Goal: Task Accomplishment & Management: Use online tool/utility

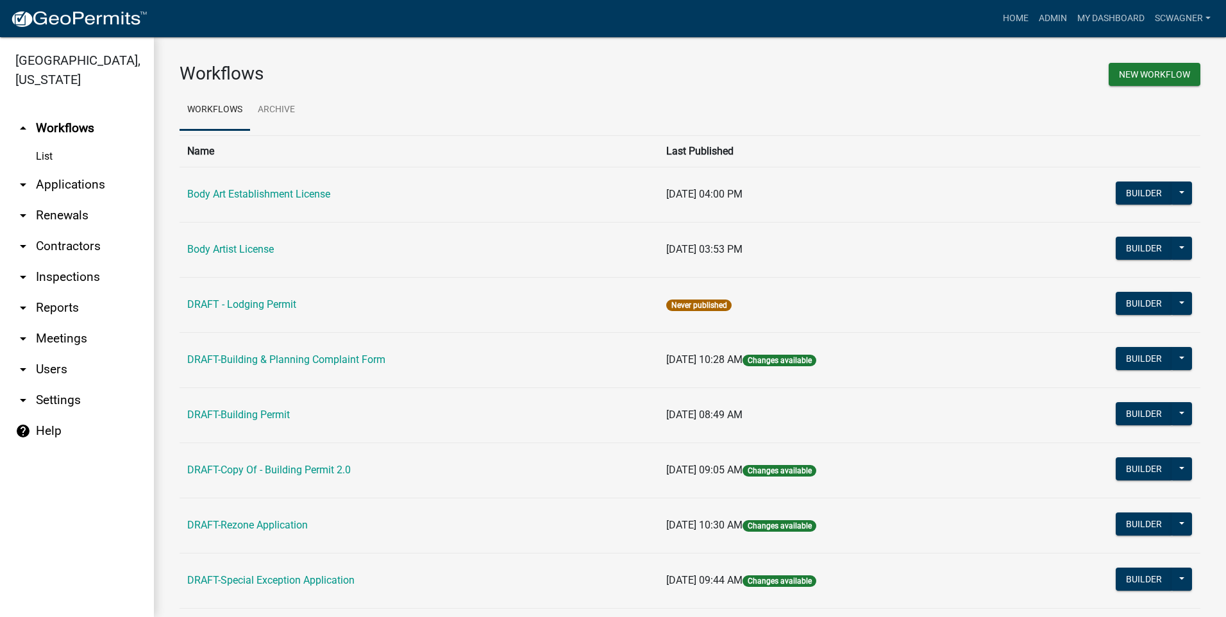
click at [88, 181] on link "arrow_drop_down Applications" at bounding box center [77, 184] width 154 height 31
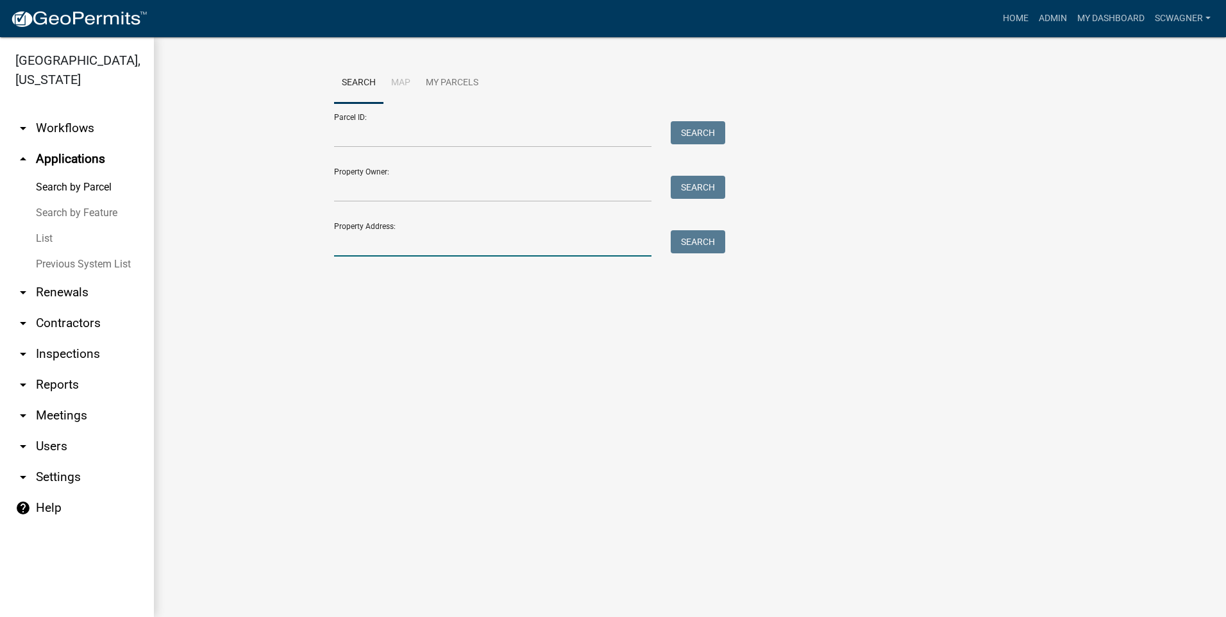
click at [349, 249] on input "Property Address:" at bounding box center [492, 243] width 317 height 26
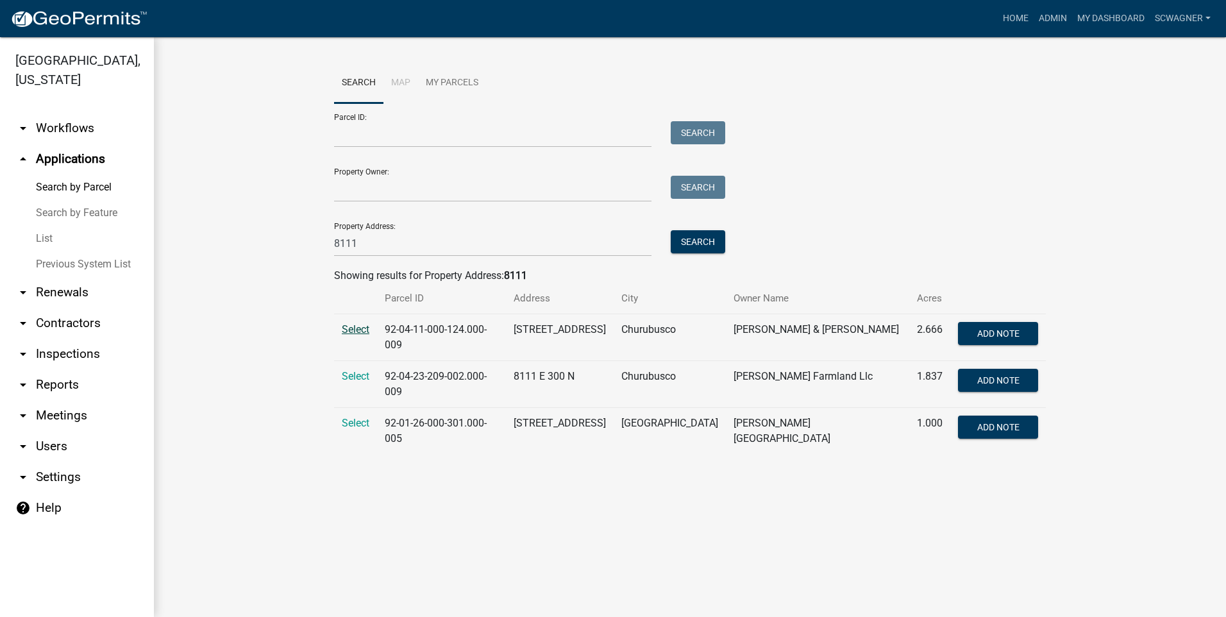
click at [351, 329] on span "Select" at bounding box center [356, 329] width 28 height 12
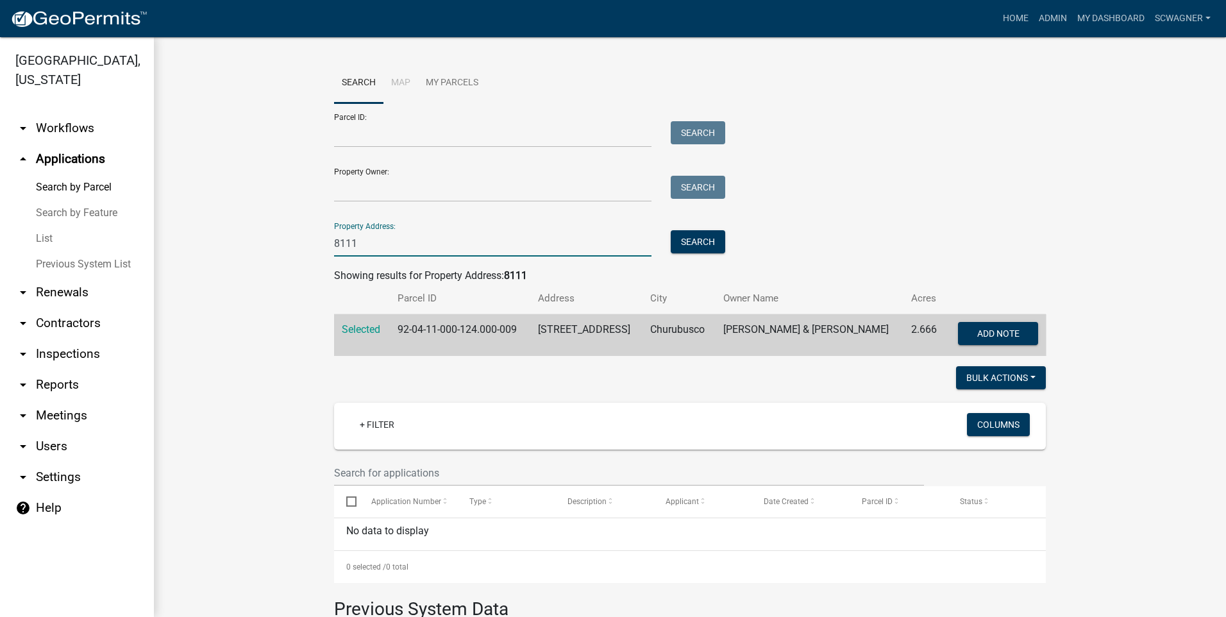
click at [381, 247] on input "8111" at bounding box center [492, 243] width 317 height 26
type input "8"
click at [676, 244] on button "Search" at bounding box center [697, 241] width 54 height 23
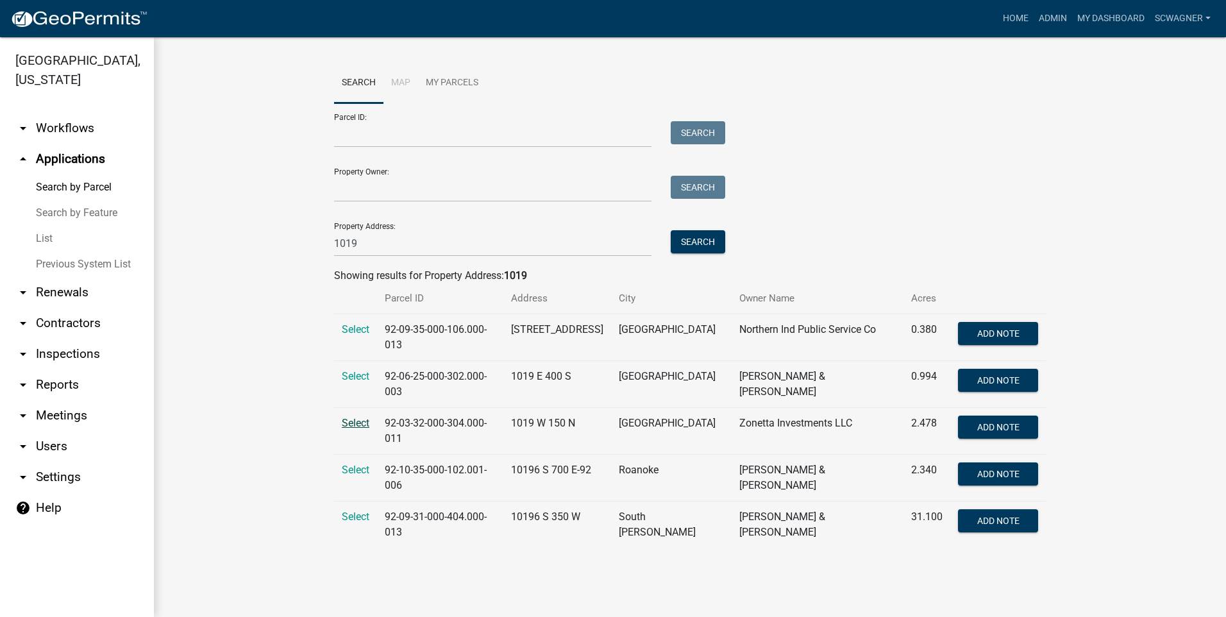
click at [356, 417] on span "Select" at bounding box center [356, 423] width 28 height 12
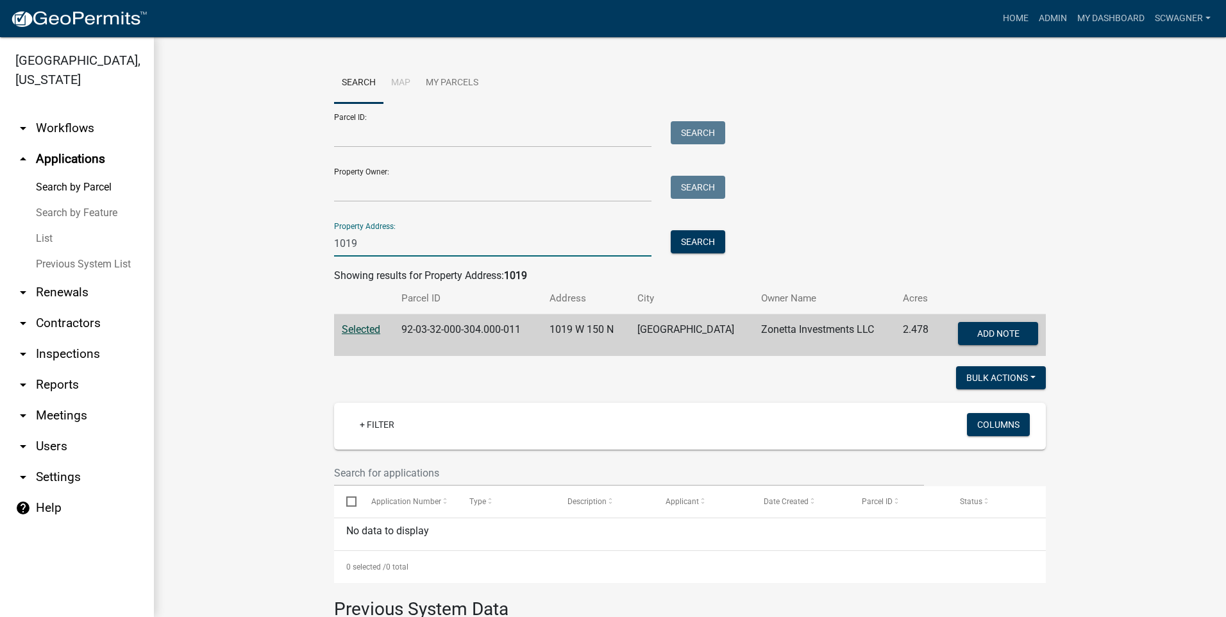
click at [399, 243] on input "1019" at bounding box center [492, 243] width 317 height 26
click at [695, 247] on button "Search" at bounding box center [697, 241] width 54 height 23
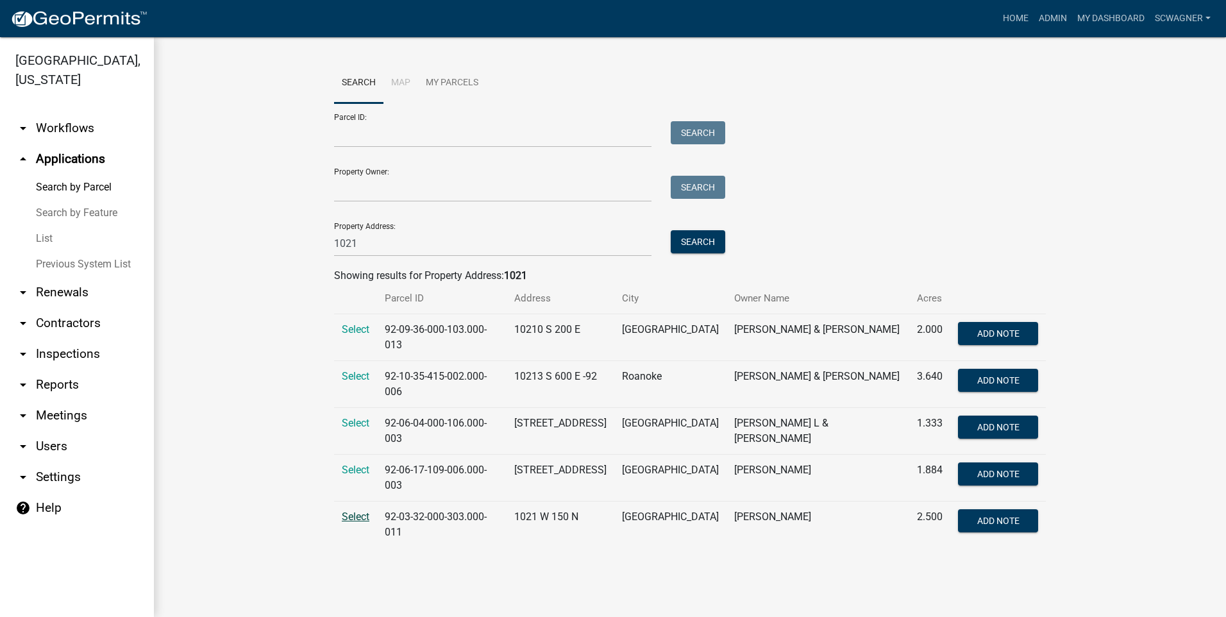
click at [357, 510] on span "Select" at bounding box center [356, 516] width 28 height 12
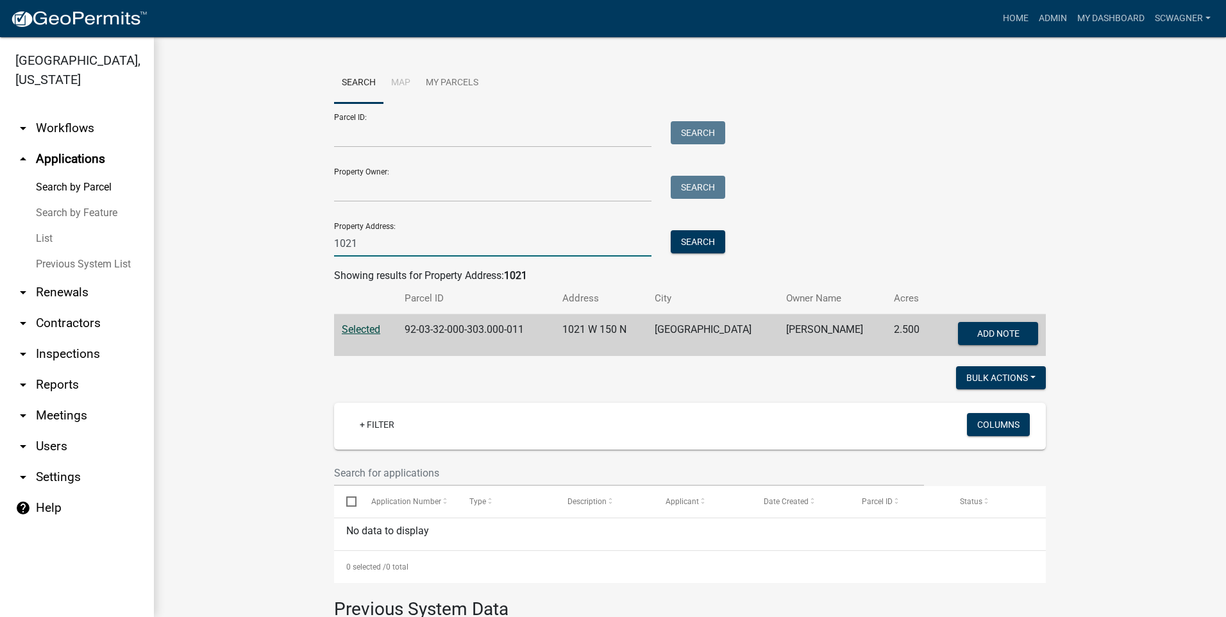
click at [359, 245] on input "1021" at bounding box center [492, 243] width 317 height 26
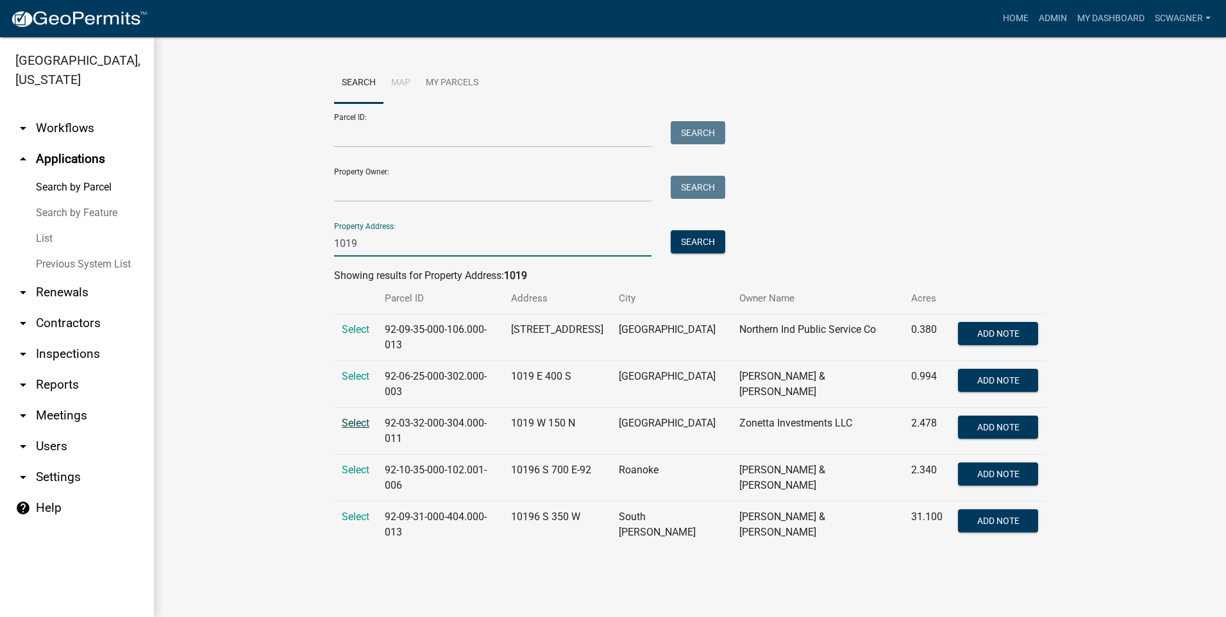
type input "1019"
click at [358, 417] on span "Select" at bounding box center [356, 423] width 28 height 12
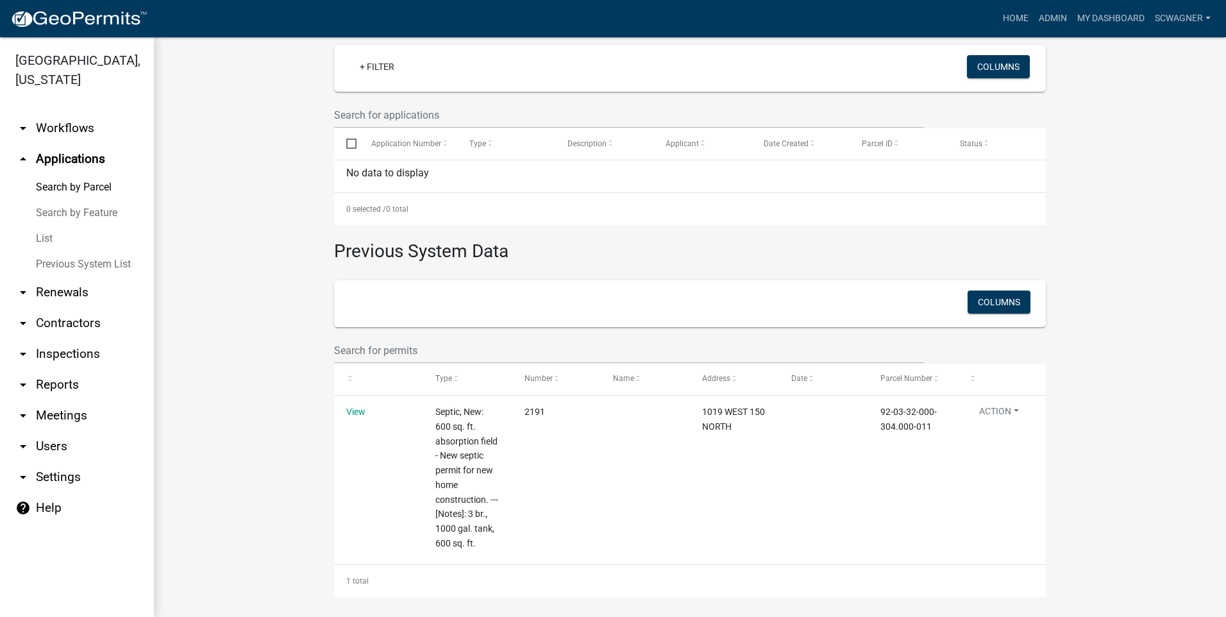
scroll to position [363, 0]
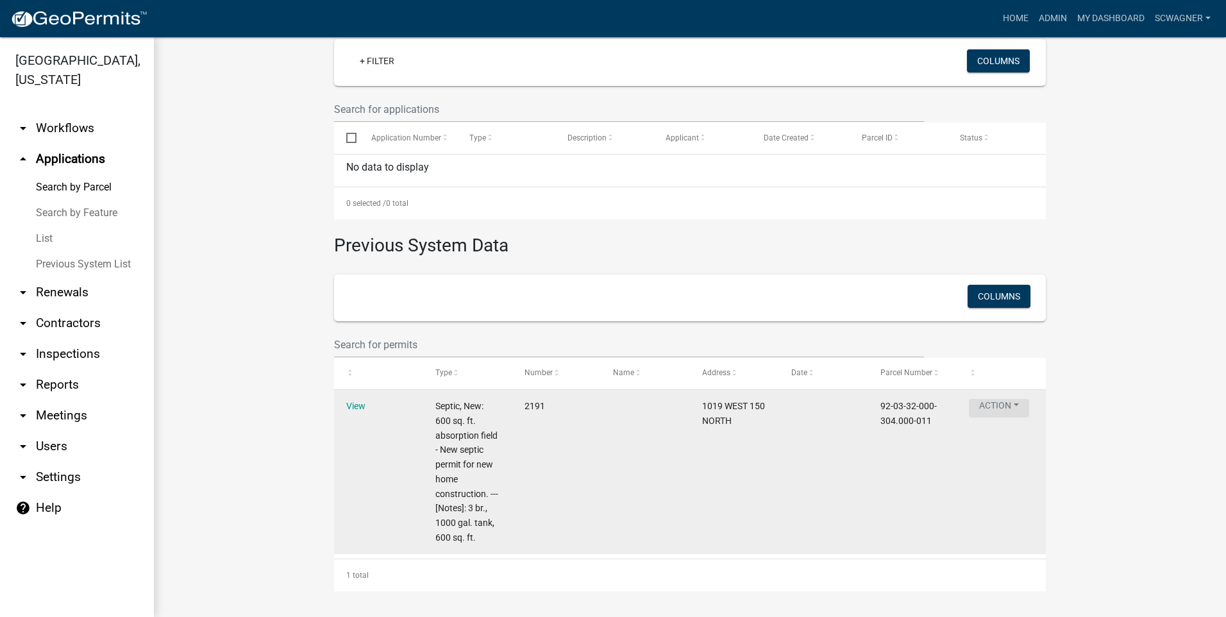
click at [999, 406] on button "Action" at bounding box center [998, 408] width 60 height 19
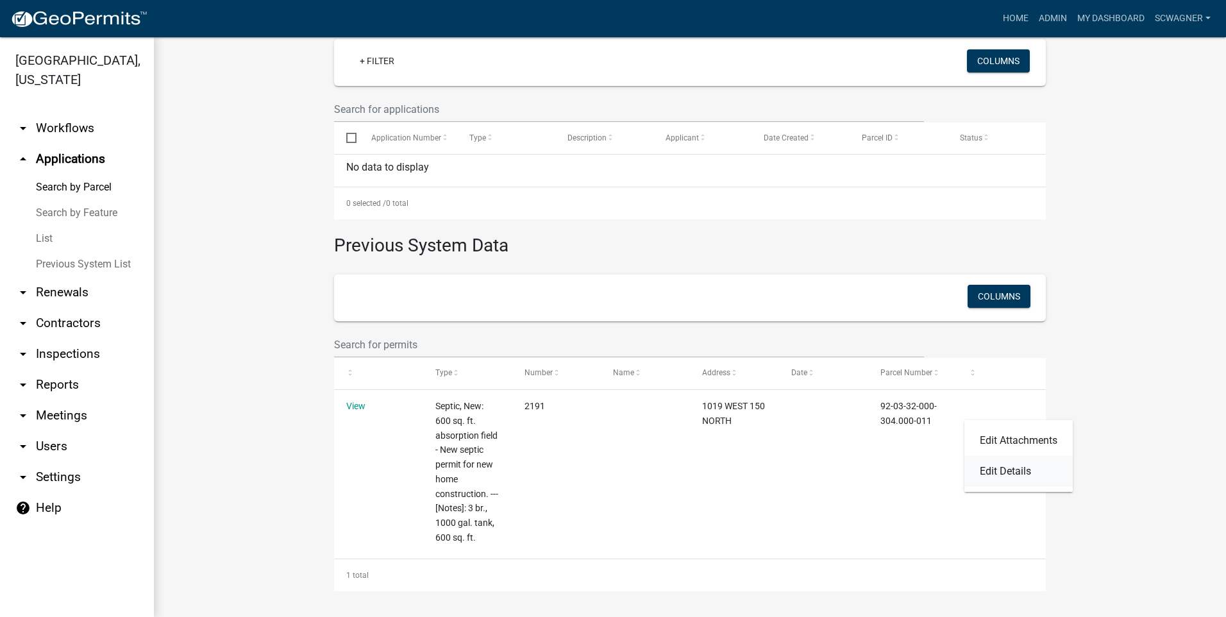
click at [1001, 465] on link "Edit Details" at bounding box center [1018, 471] width 108 height 31
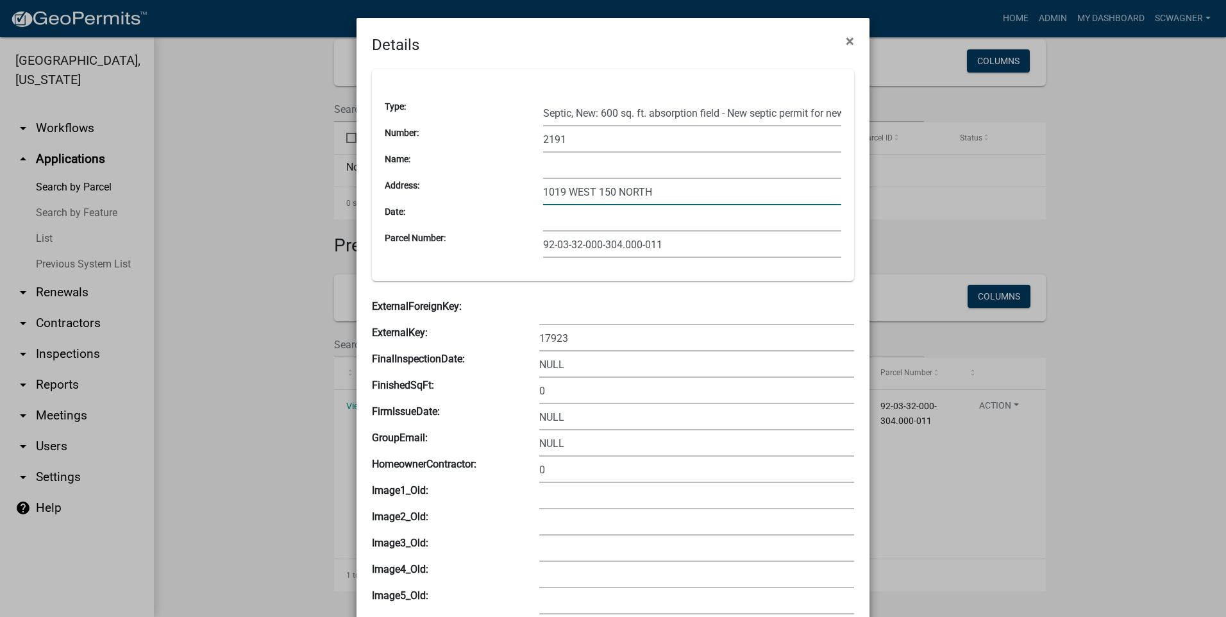
click at [561, 193] on input "1019 WEST 150 NORTH" at bounding box center [692, 192] width 298 height 26
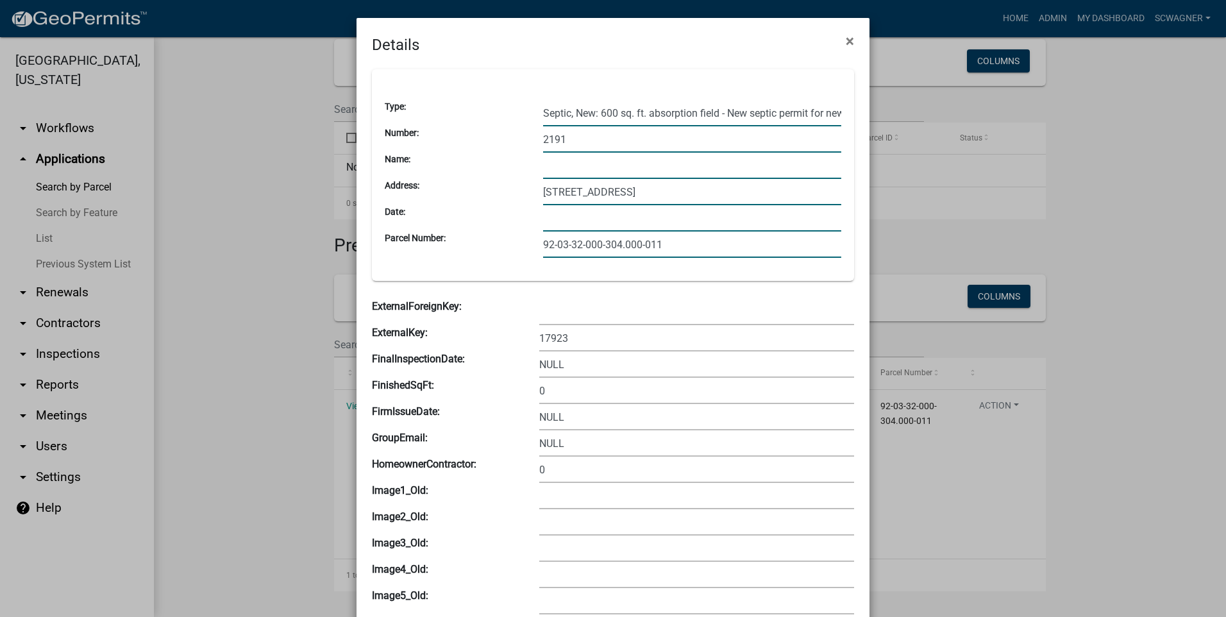
type input "[STREET_ADDRESS]"
click at [617, 247] on input "92-03-32-000-304.000-011" at bounding box center [692, 244] width 298 height 26
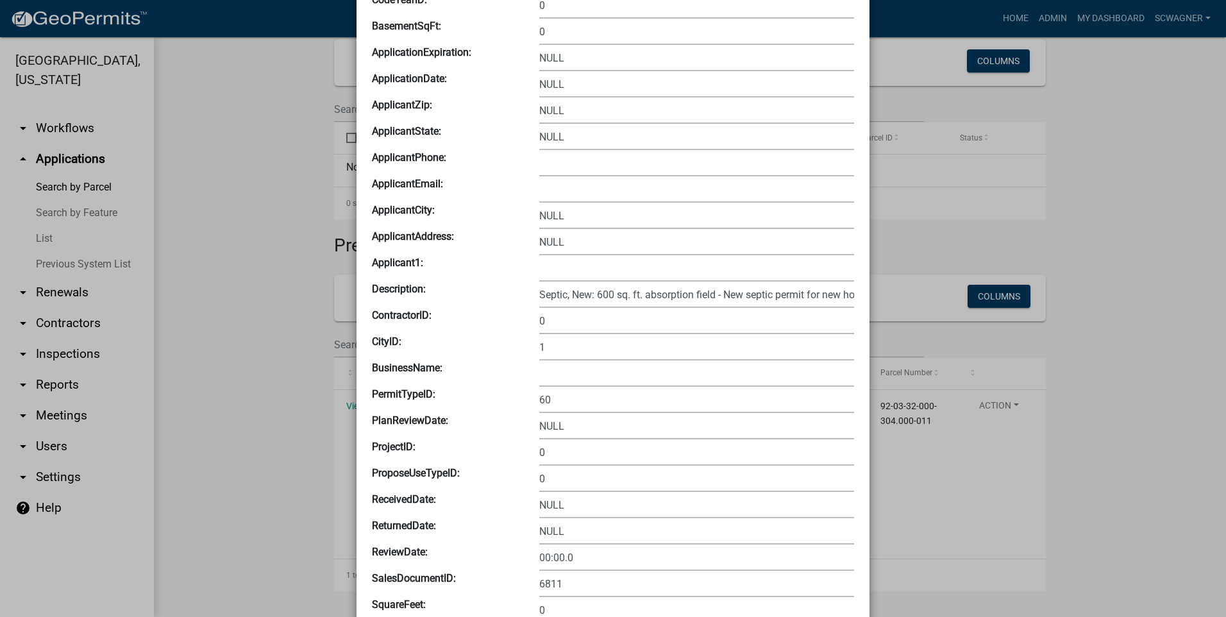
scroll to position [1797, 0]
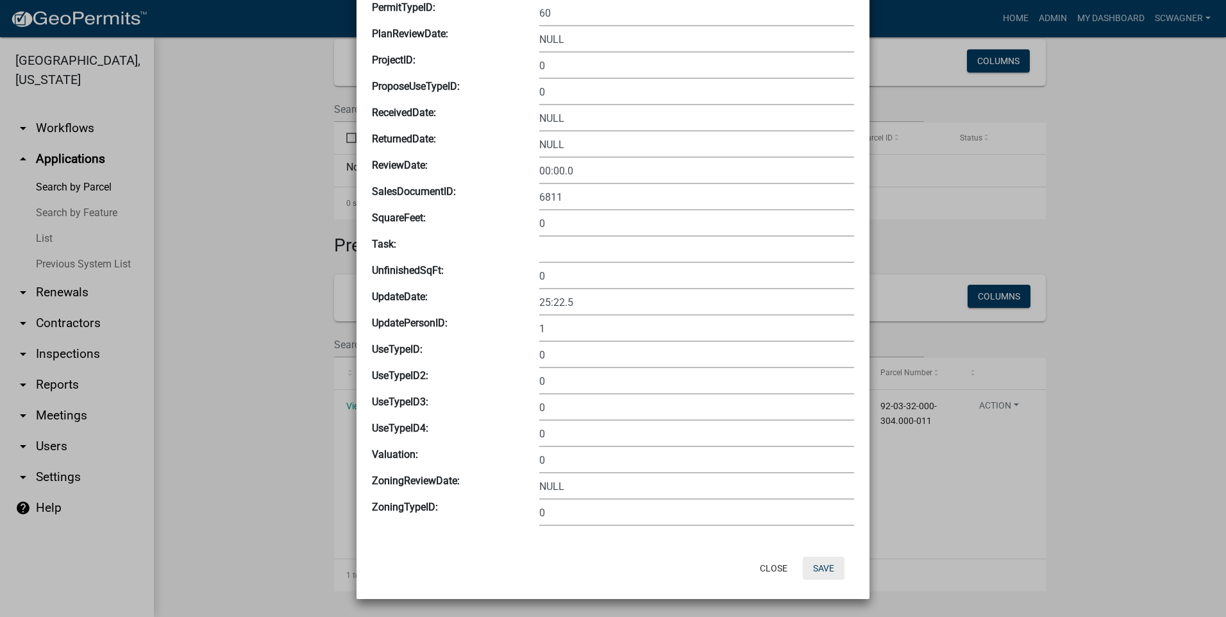
type input "92-03-32-000-303.000-011"
click at [836, 572] on button "Save" at bounding box center [823, 567] width 42 height 23
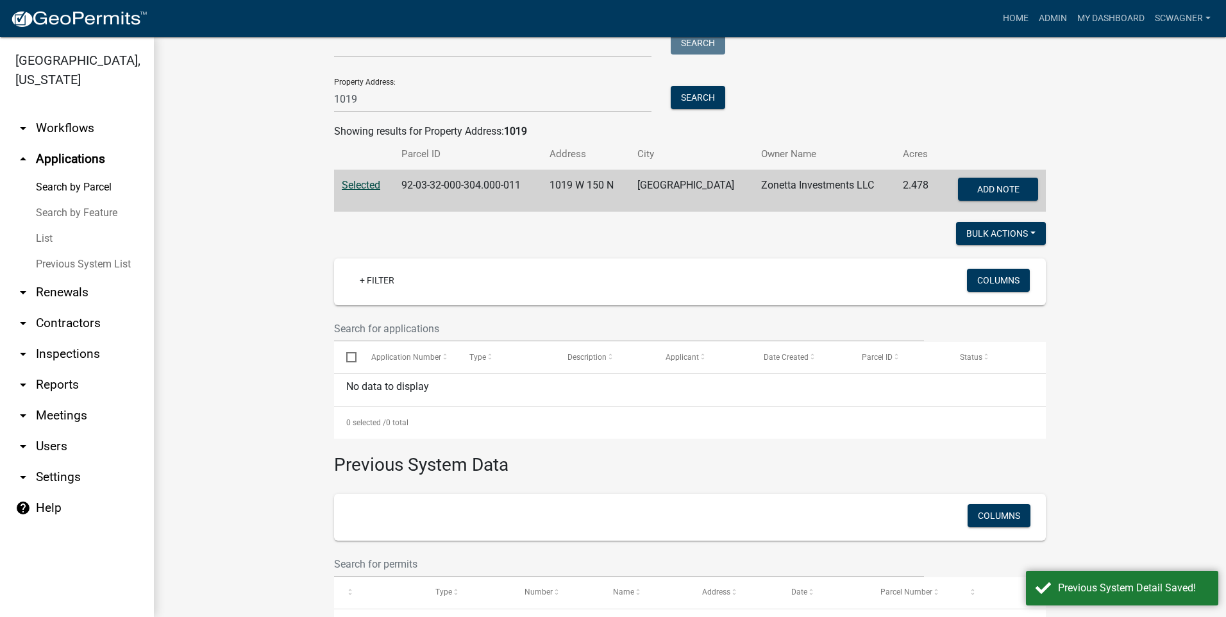
scroll to position [0, 0]
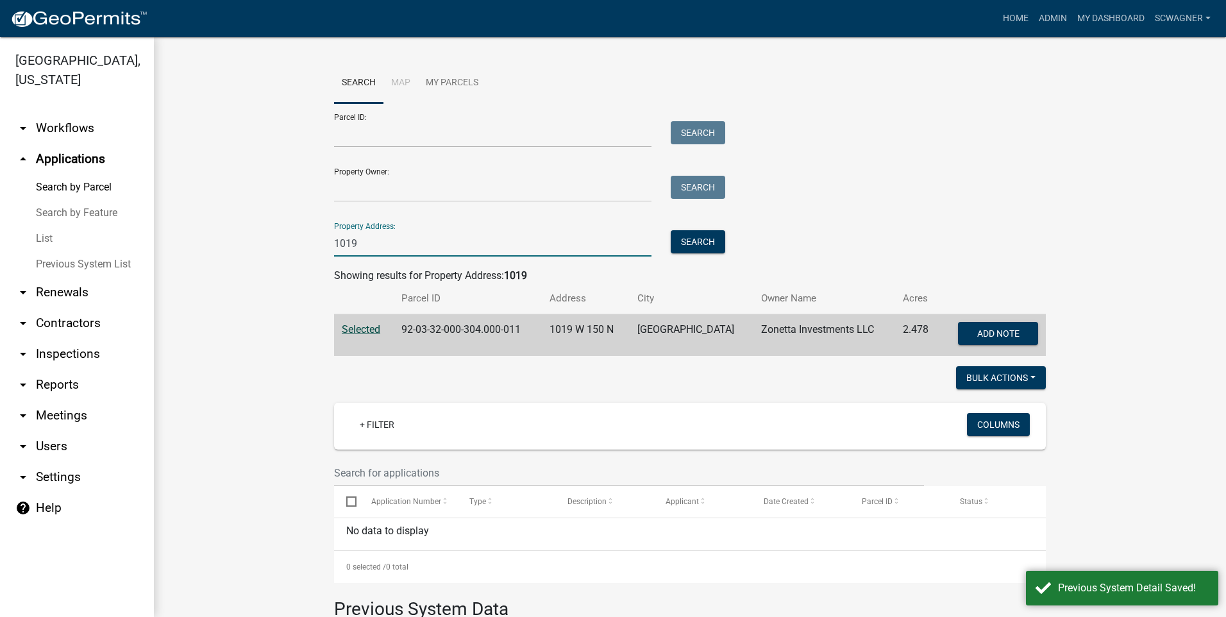
click at [382, 246] on input "1019" at bounding box center [492, 243] width 317 height 26
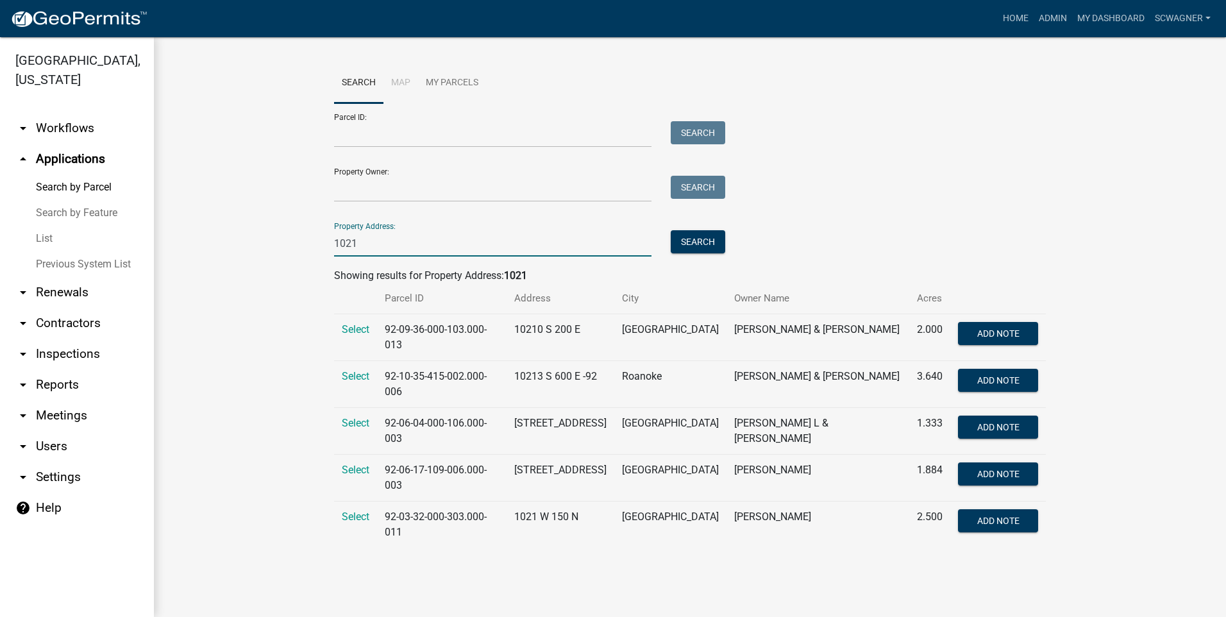
click at [379, 244] on input "1021" at bounding box center [492, 243] width 317 height 26
click at [355, 510] on span "Select" at bounding box center [356, 516] width 28 height 12
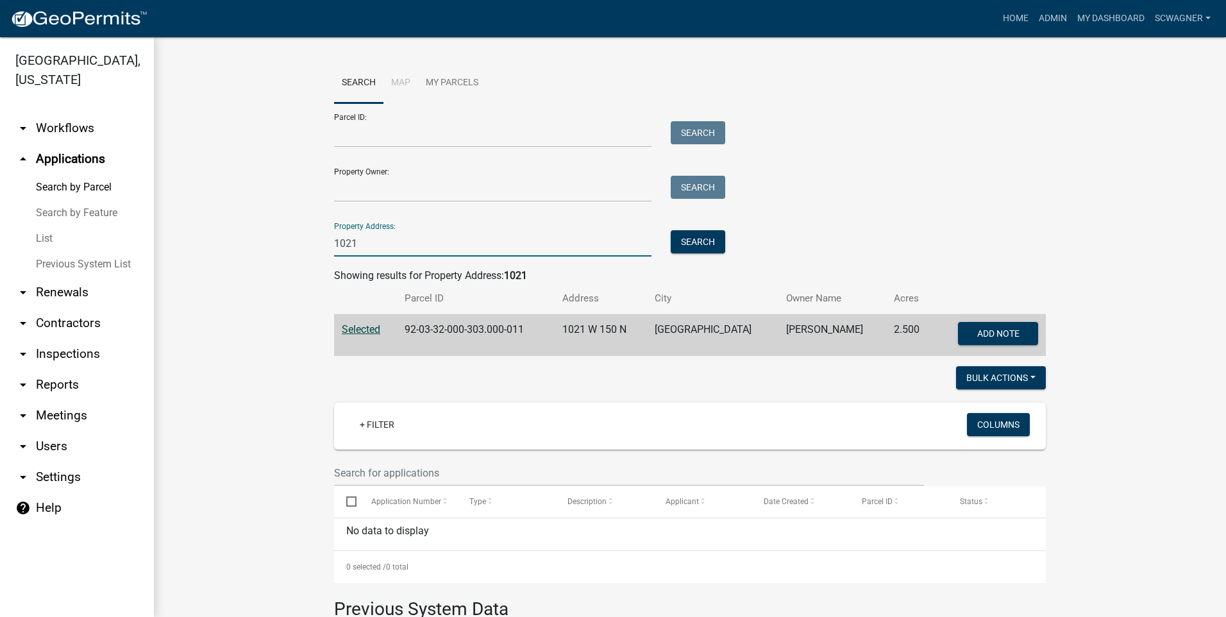
click at [391, 244] on input "1021" at bounding box center [492, 243] width 317 height 26
type input "1"
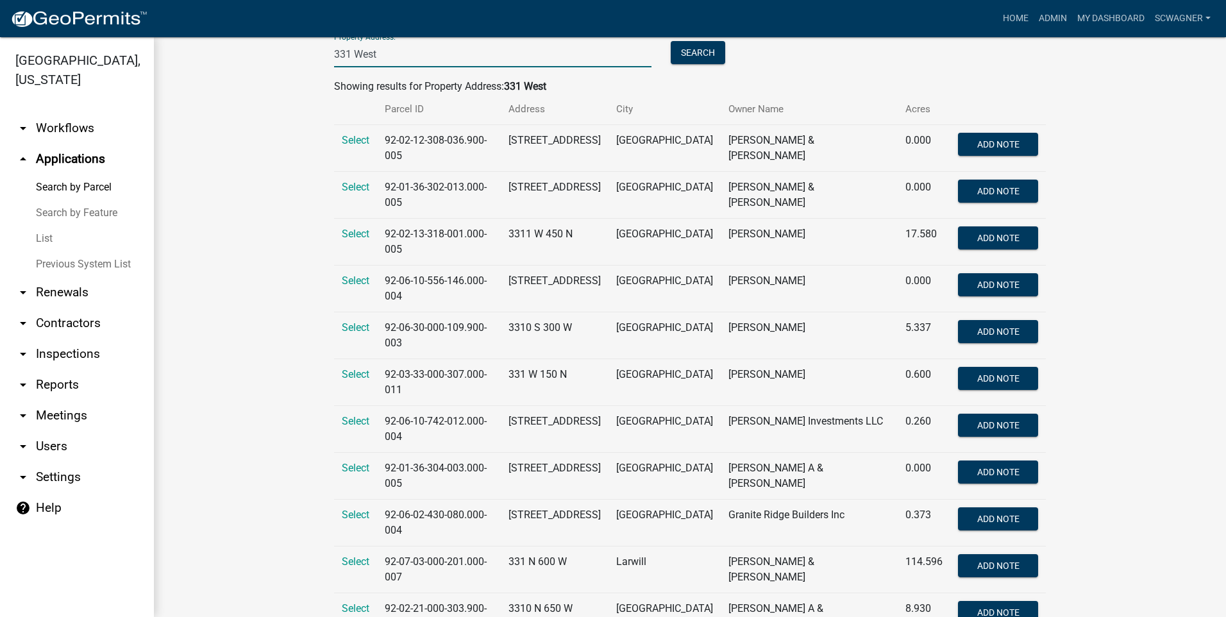
scroll to position [247, 0]
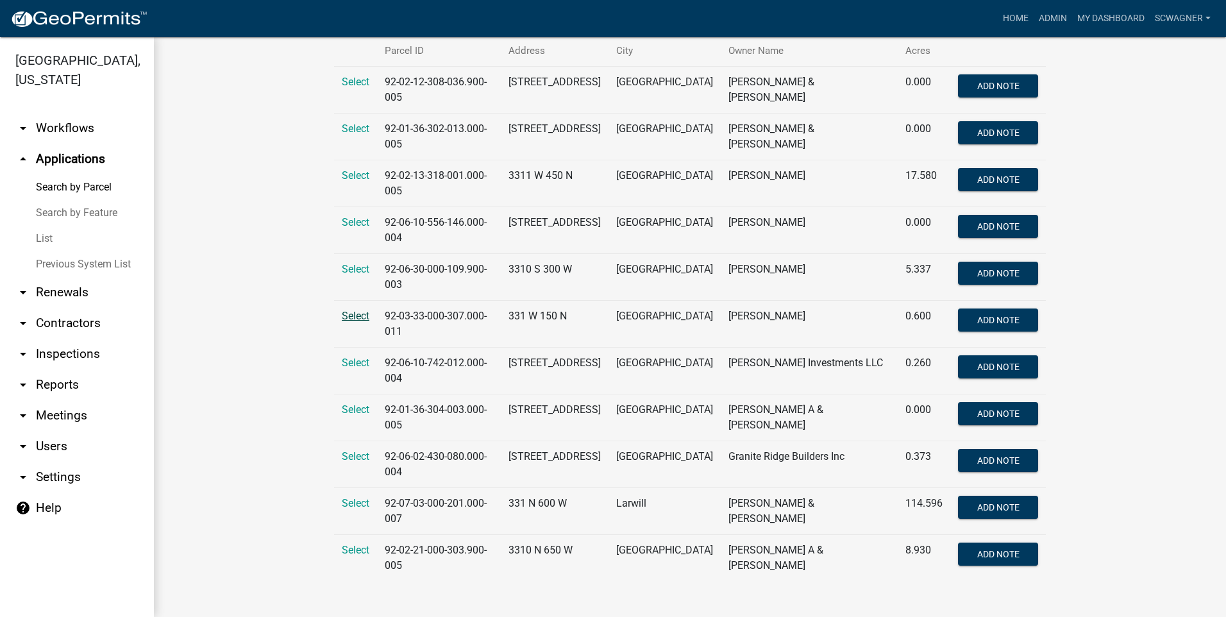
click at [357, 314] on span "Select" at bounding box center [356, 316] width 28 height 12
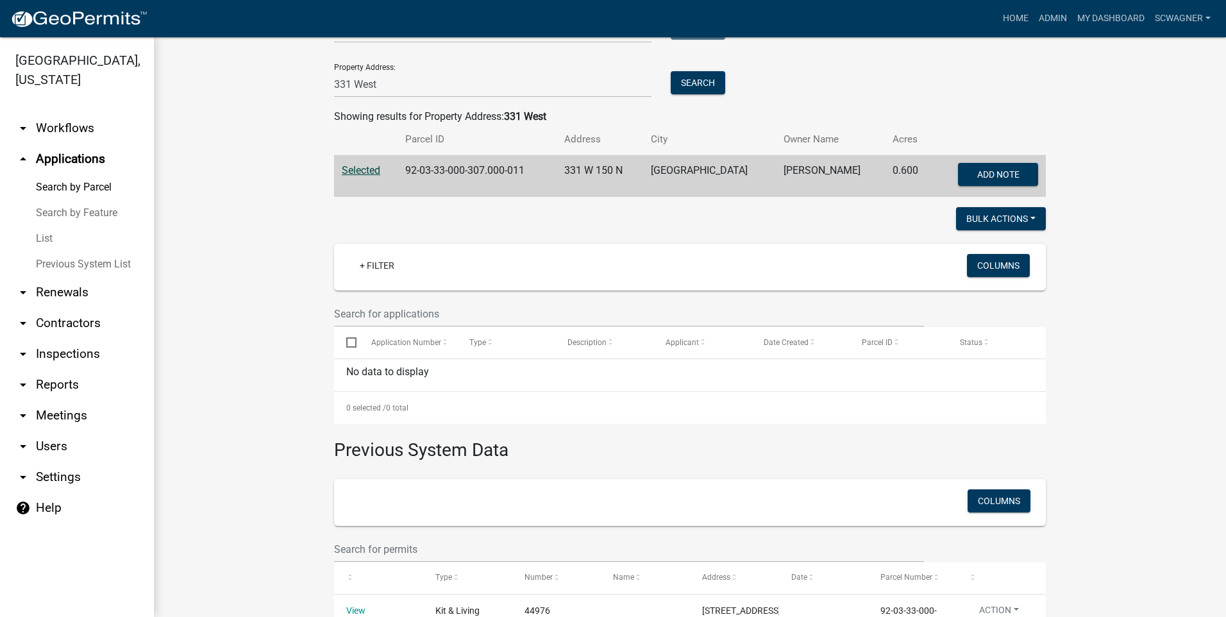
scroll to position [0, 0]
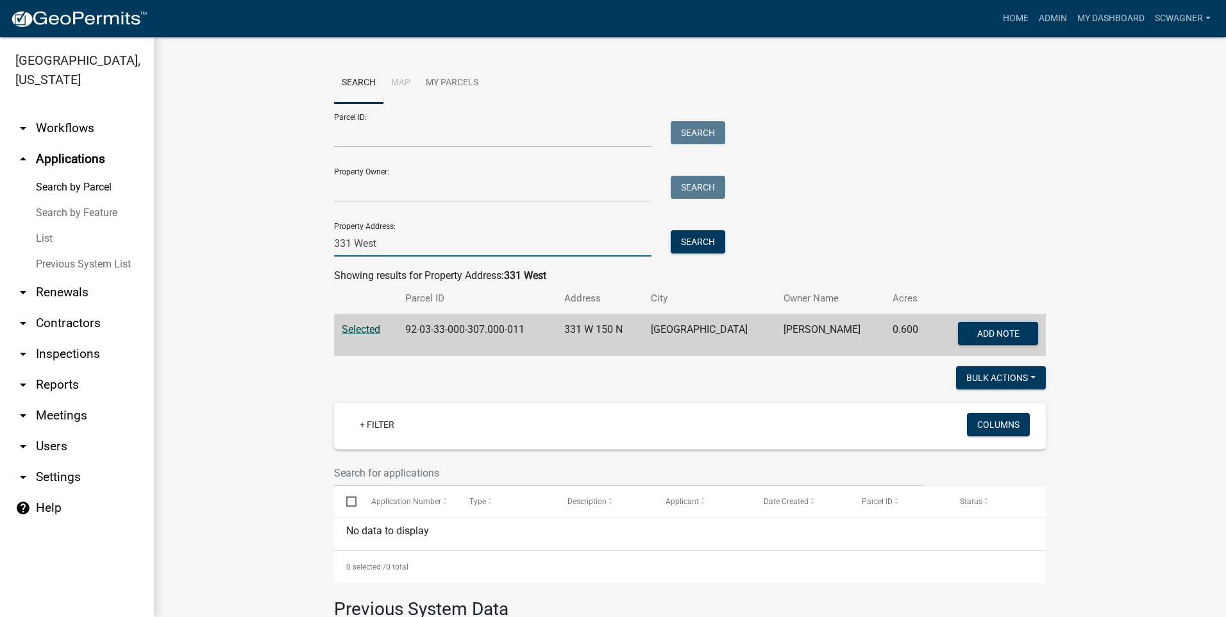
click at [344, 244] on input "331 West" at bounding box center [492, 243] width 317 height 26
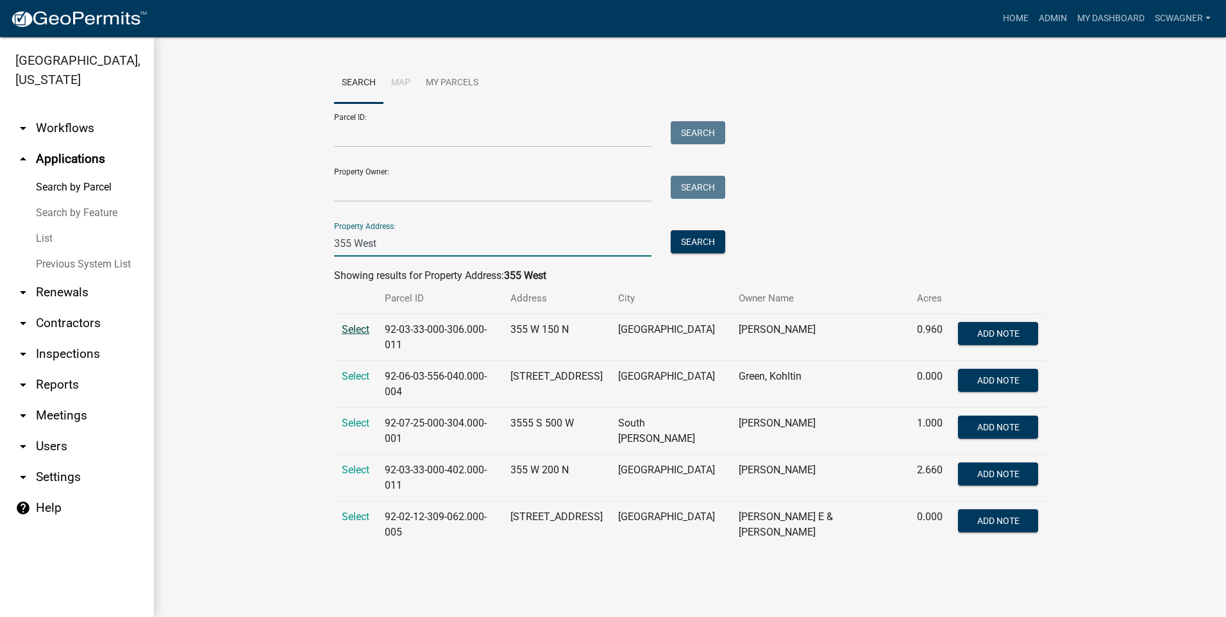
click at [350, 324] on span "Select" at bounding box center [356, 329] width 28 height 12
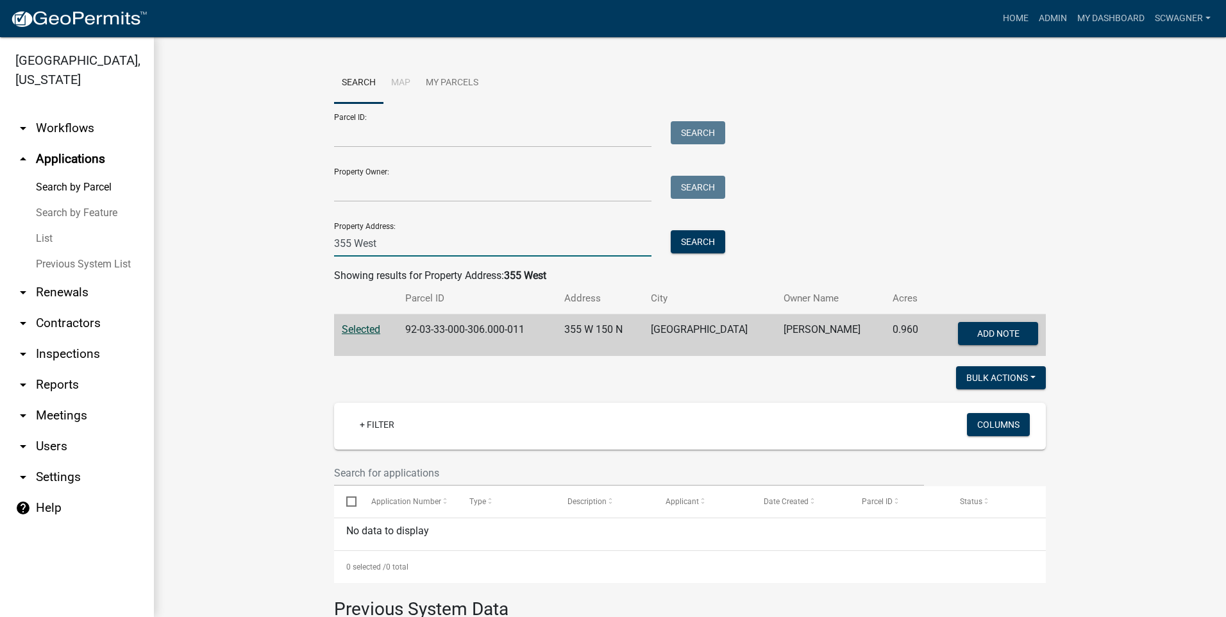
drag, startPoint x: 344, startPoint y: 247, endPoint x: 352, endPoint y: 245, distance: 8.4
click at [344, 247] on input "355 West" at bounding box center [492, 243] width 317 height 26
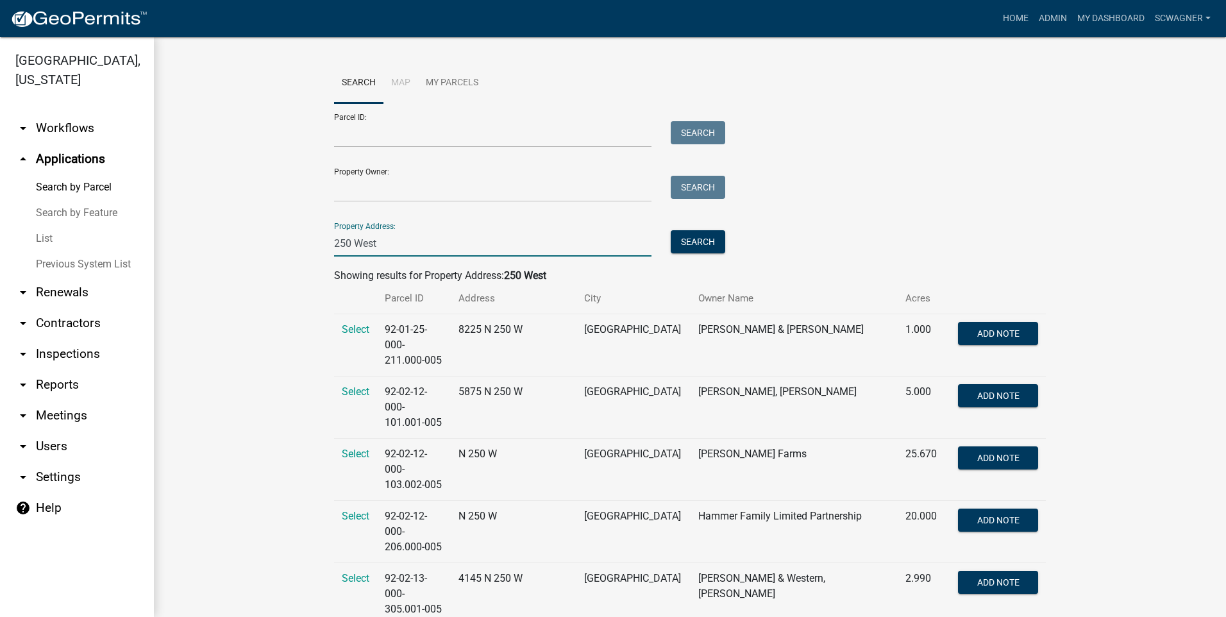
click at [381, 243] on input "250 West" at bounding box center [492, 243] width 317 height 26
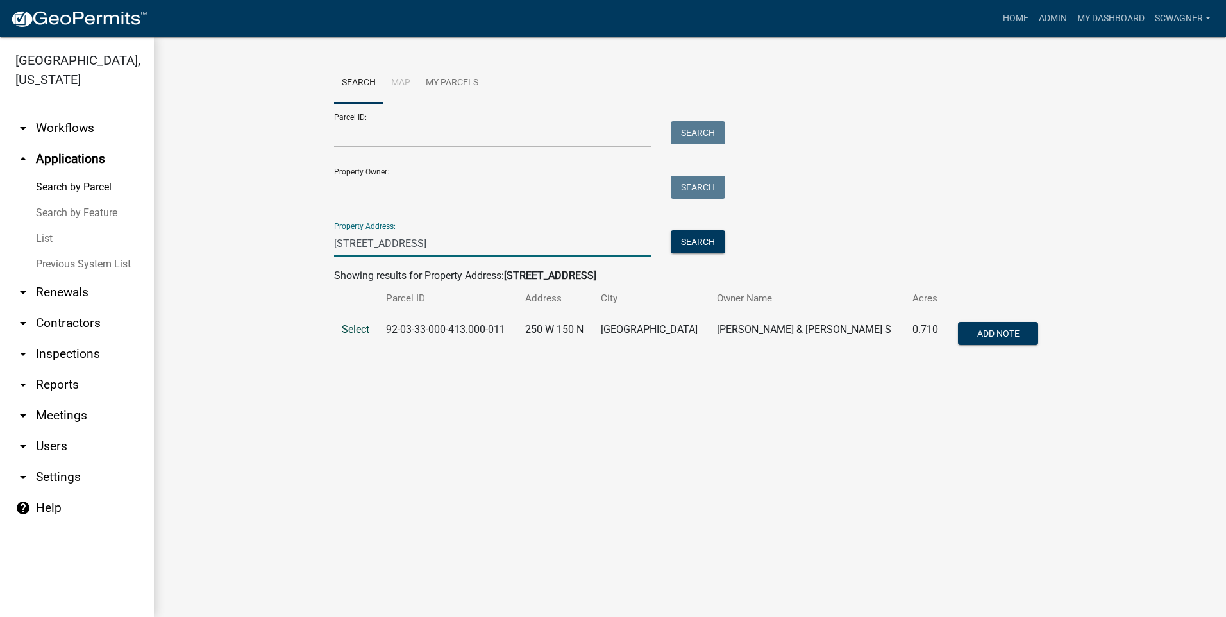
type input "[STREET_ADDRESS]"
click at [363, 331] on span "Select" at bounding box center [356, 329] width 28 height 12
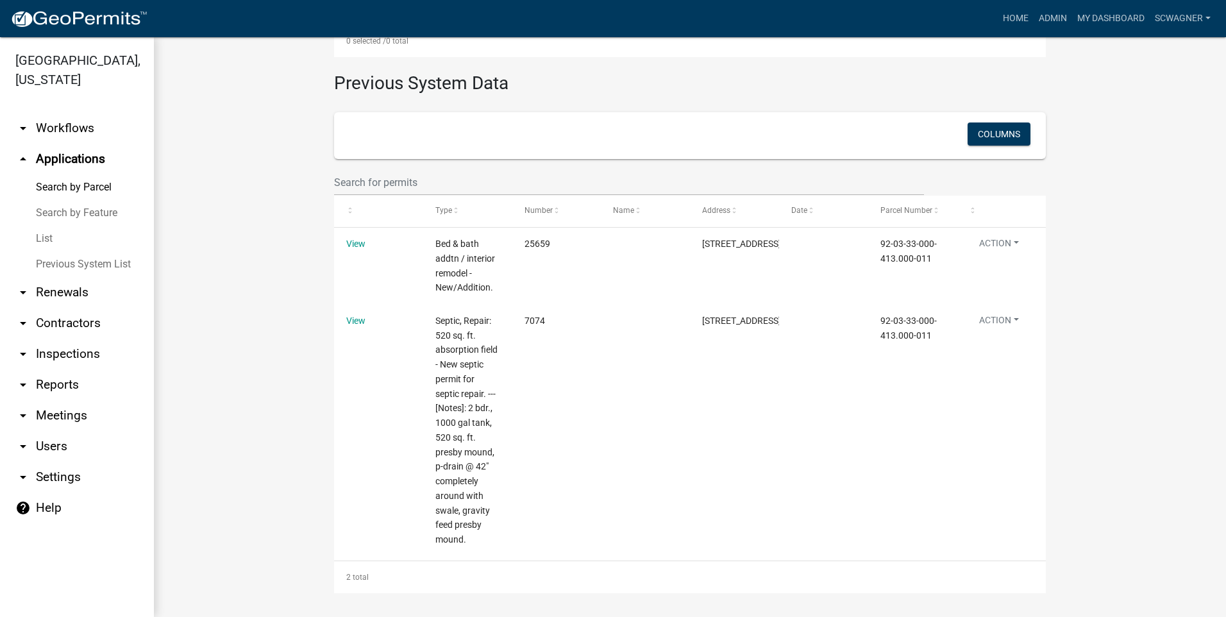
scroll to position [528, 0]
